Goal: Navigation & Orientation: Find specific page/section

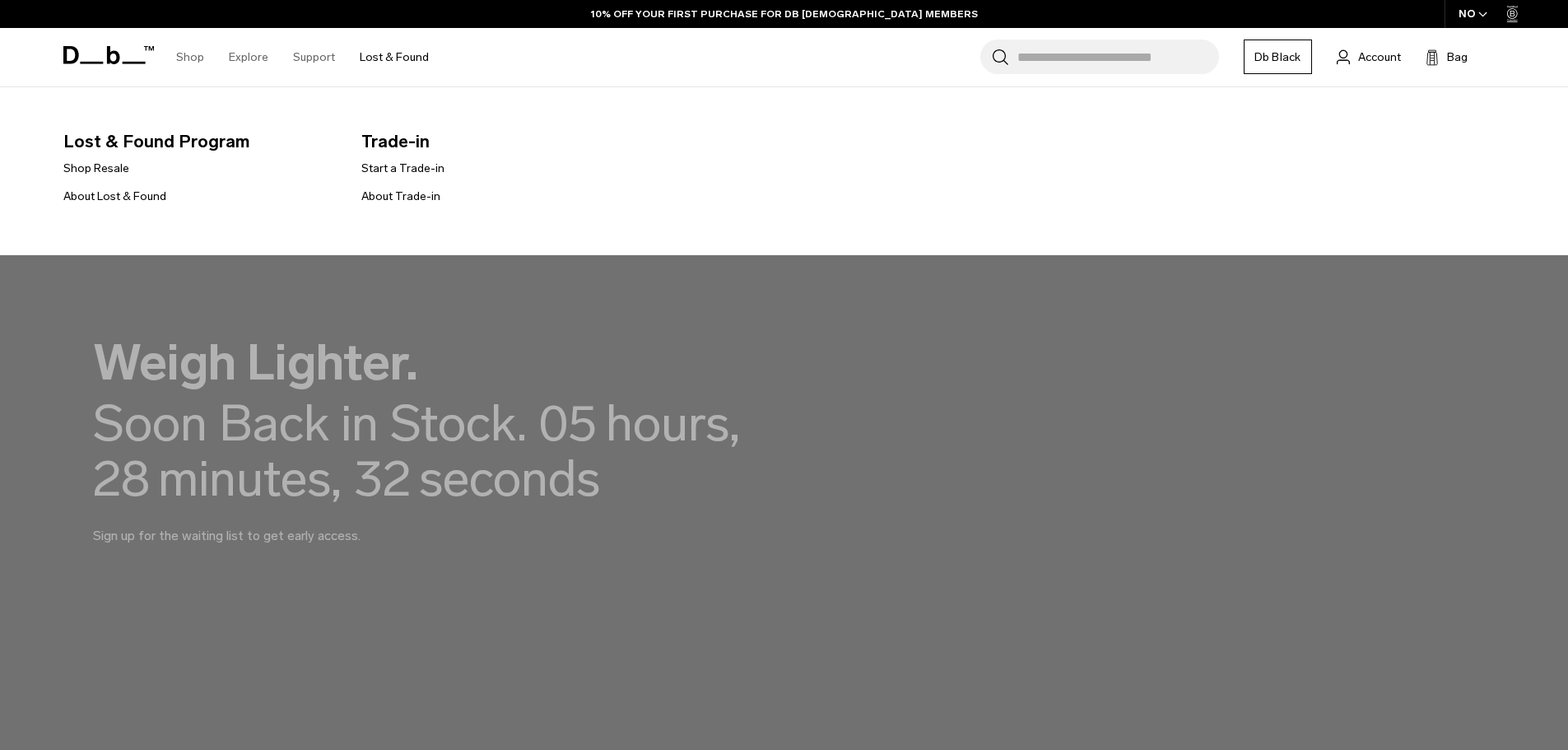
drag, startPoint x: 0, startPoint y: 0, endPoint x: 404, endPoint y: 54, distance: 407.6
click at [404, 54] on link "Lost & Found" at bounding box center [394, 57] width 69 height 58
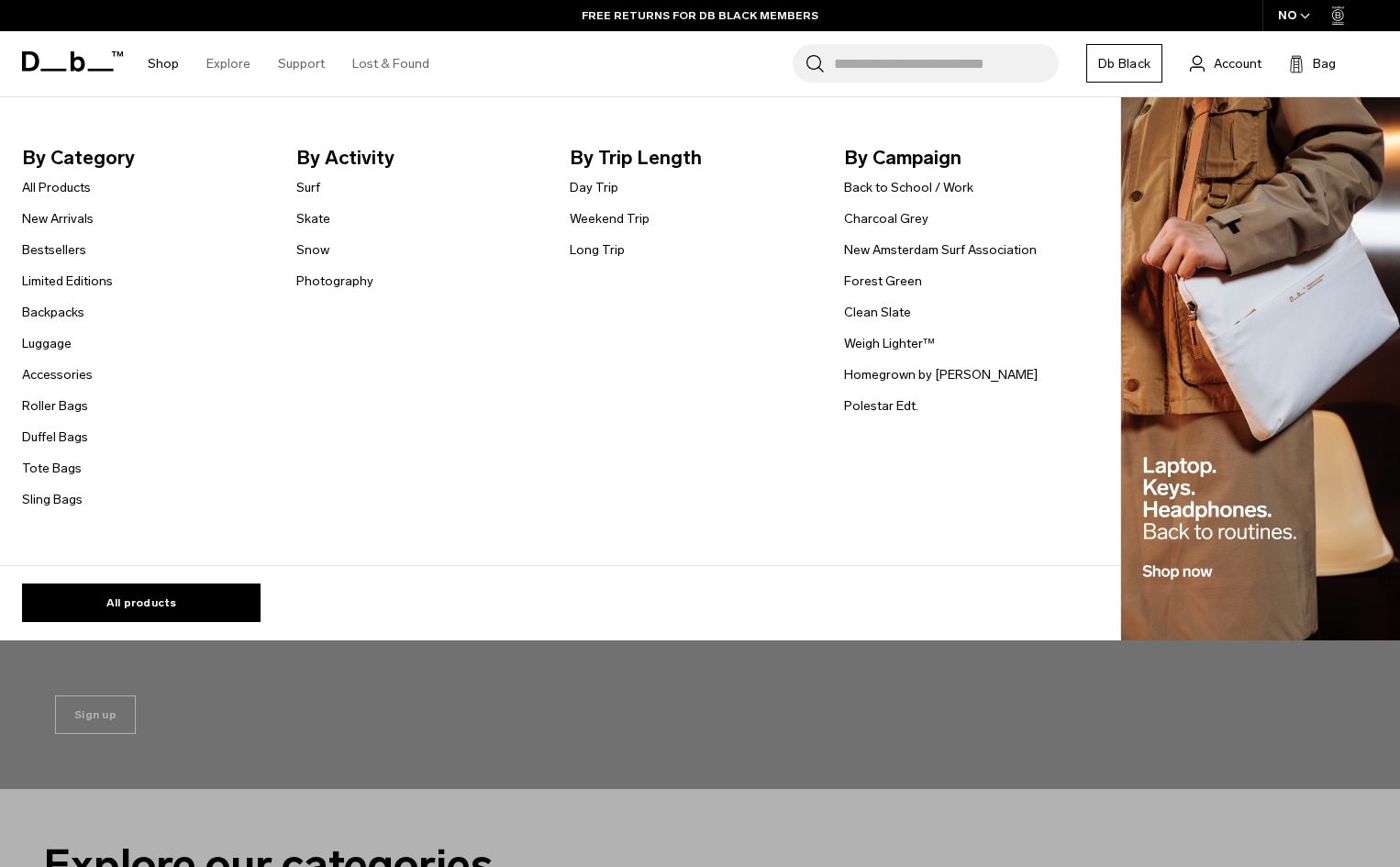
click at [173, 60] on link "Shop" at bounding box center [163, 64] width 32 height 65
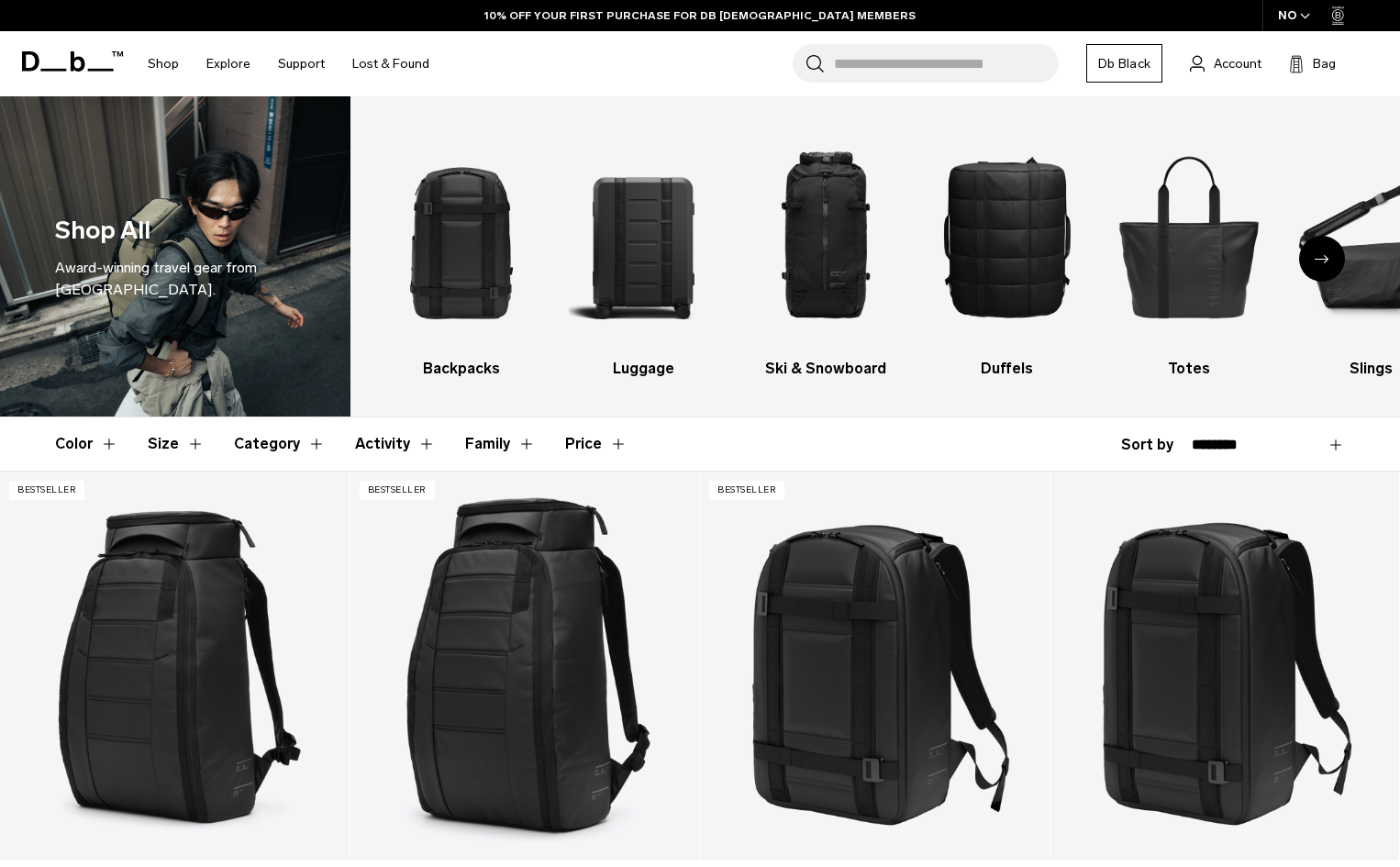
click at [62, 57] on icon at bounding box center [72, 61] width 100 height 20
